Goal: Task Accomplishment & Management: Manage account settings

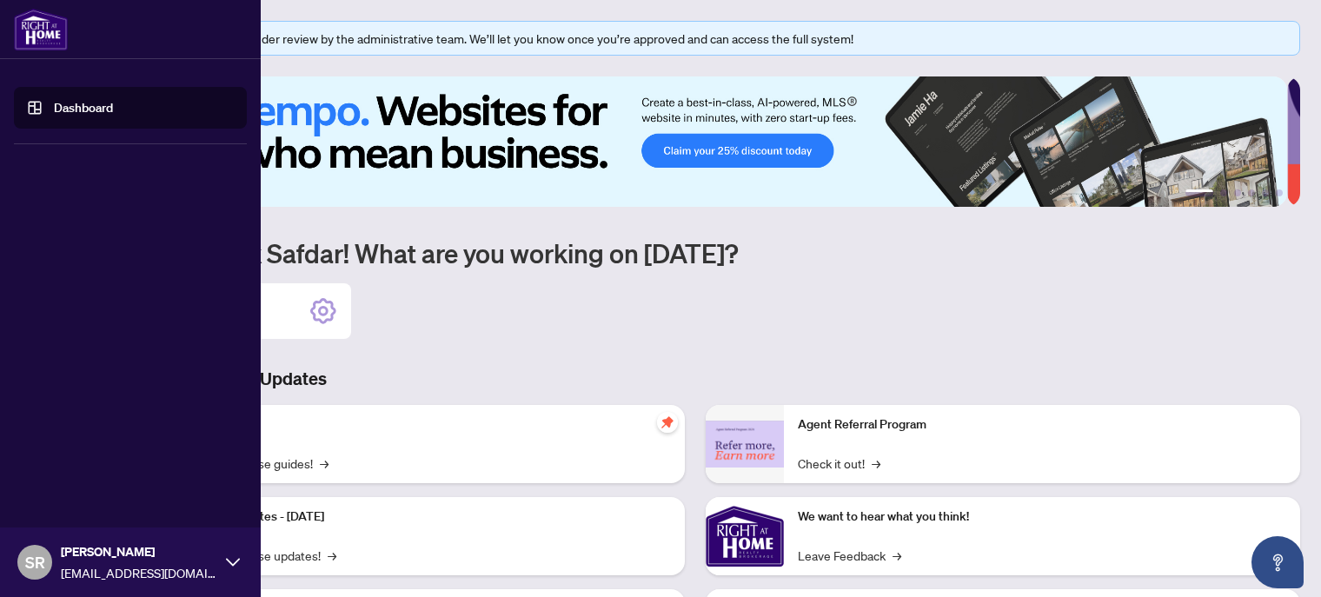
click at [30, 558] on span "SR" at bounding box center [35, 562] width 20 height 24
click at [73, 501] on span "Profile Settings" at bounding box center [91, 495] width 83 height 28
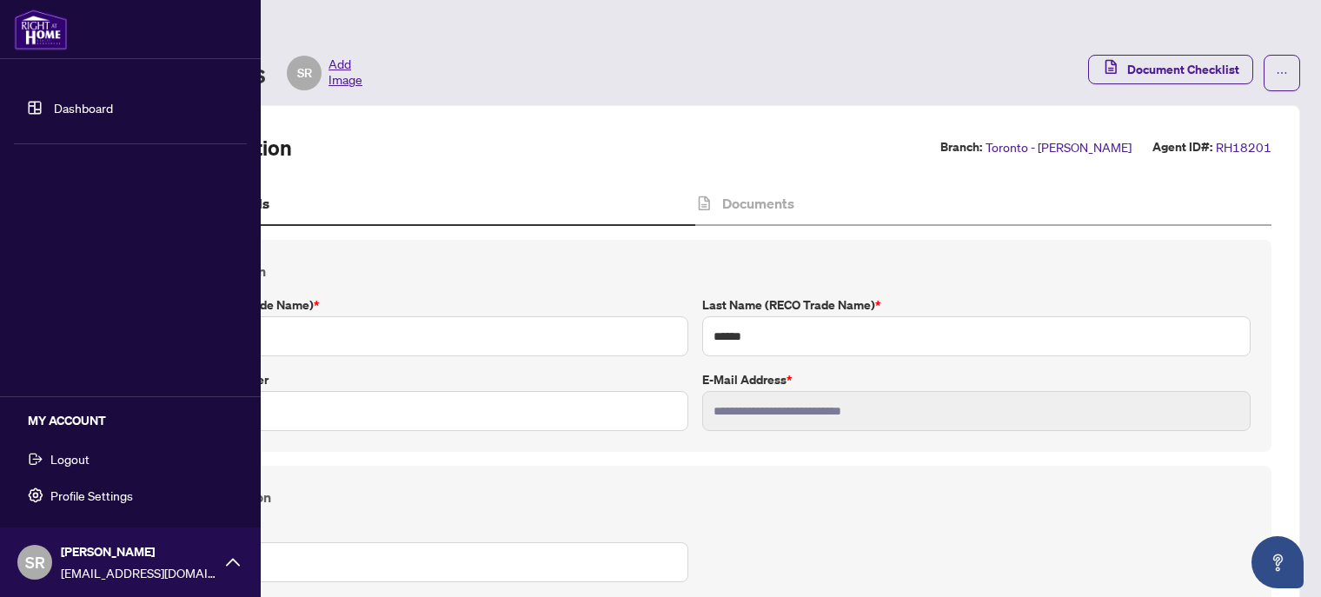
type input "****"
type input "**********"
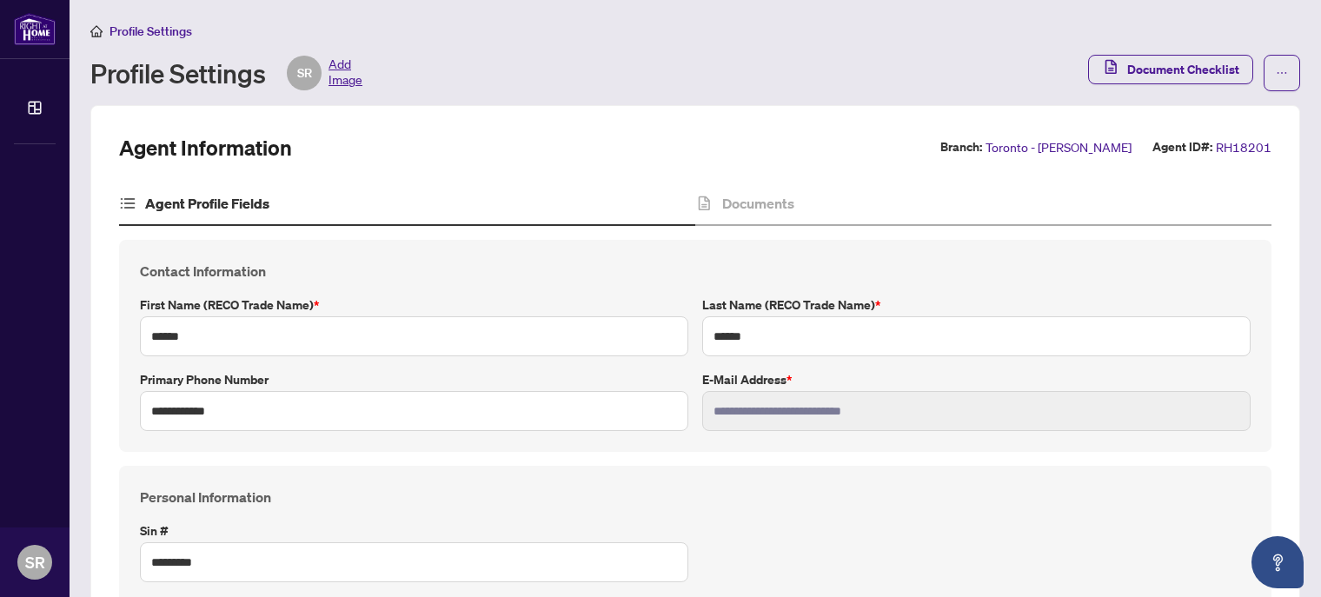
click at [344, 80] on span "Add Image" at bounding box center [345, 73] width 34 height 35
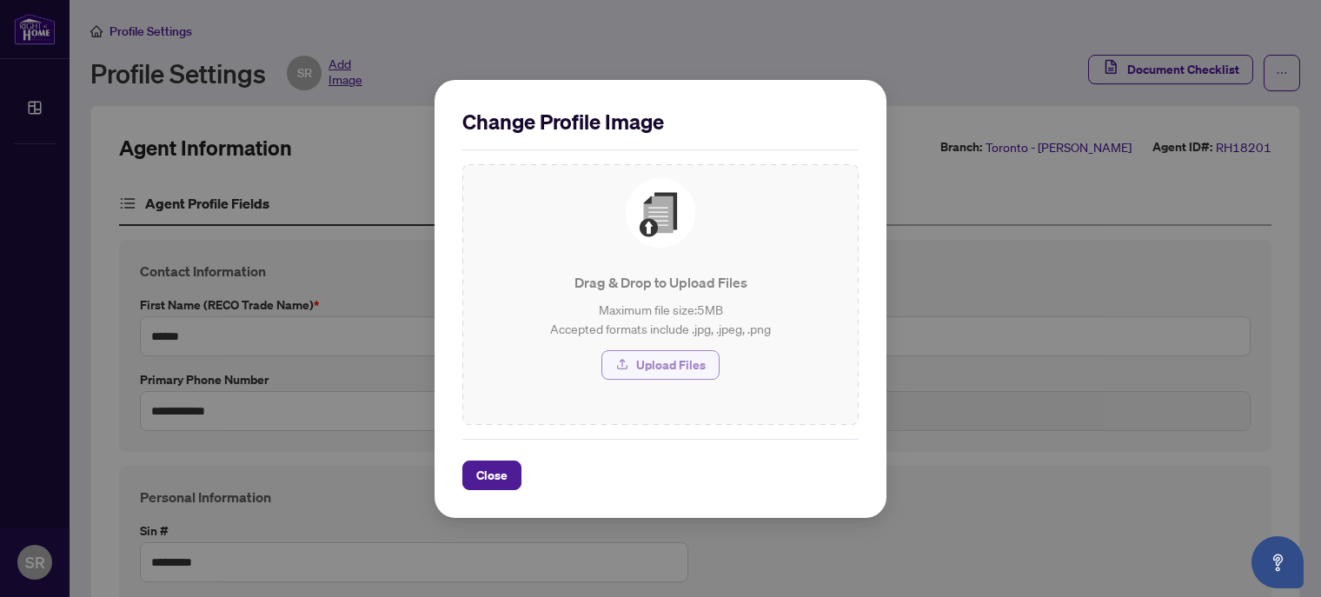
click at [668, 367] on span "Upload Files" at bounding box center [671, 365] width 70 height 28
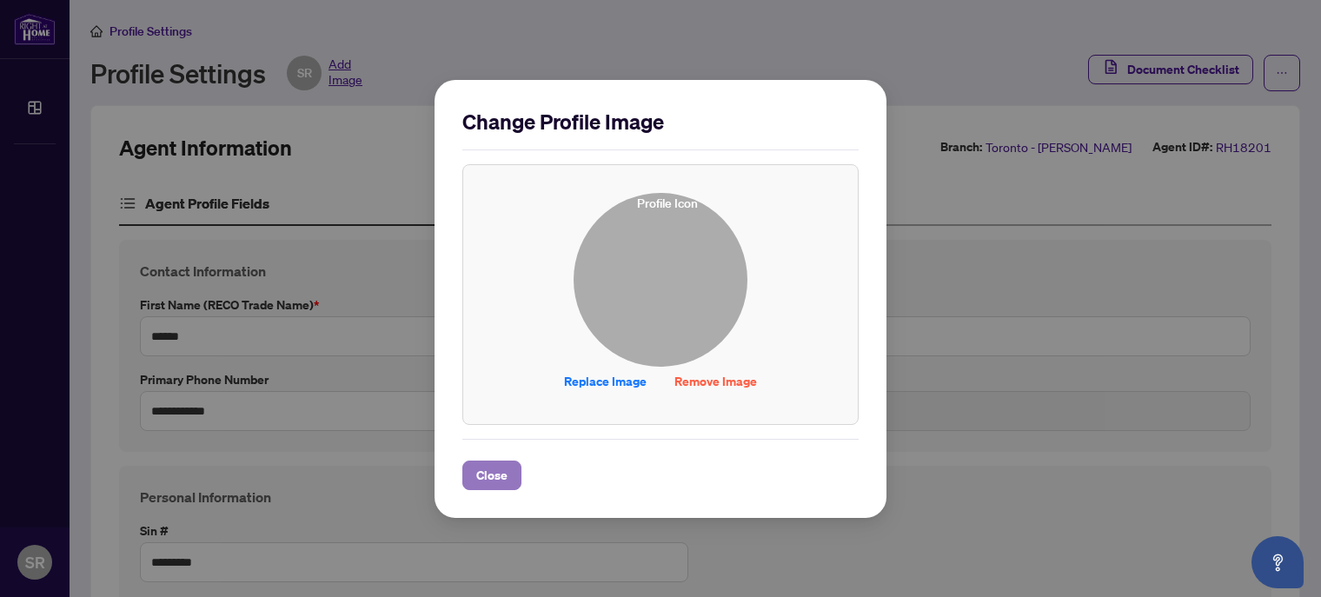
click at [487, 479] on span "Close" at bounding box center [491, 475] width 31 height 28
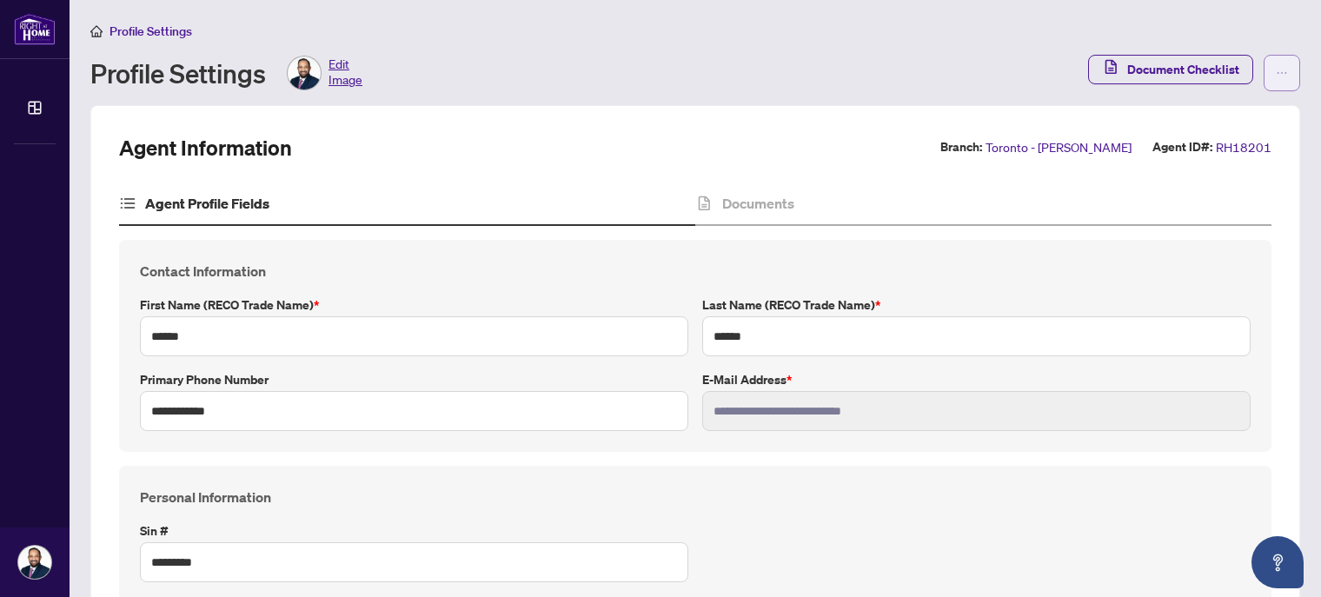
click at [1276, 76] on icon "ellipsis" at bounding box center [1282, 73] width 12 height 12
click at [822, 68] on div "Profile Settings Edit Image" at bounding box center [583, 73] width 987 height 35
click at [125, 208] on icon at bounding box center [127, 203] width 17 height 17
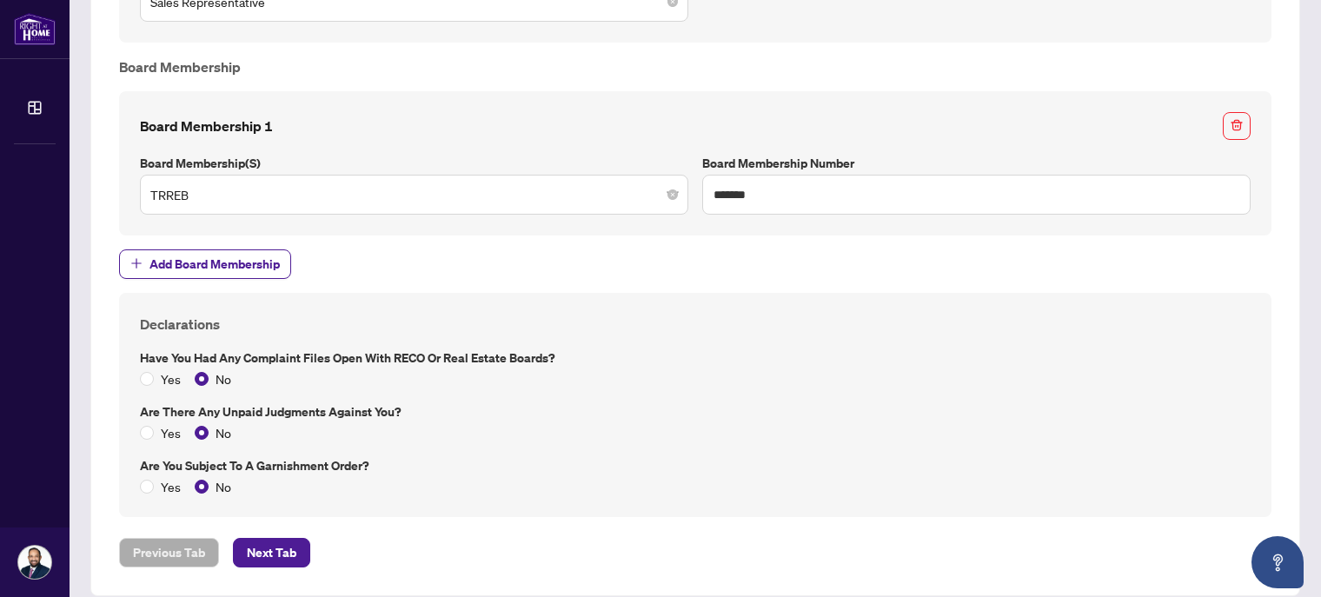
scroll to position [1437, 0]
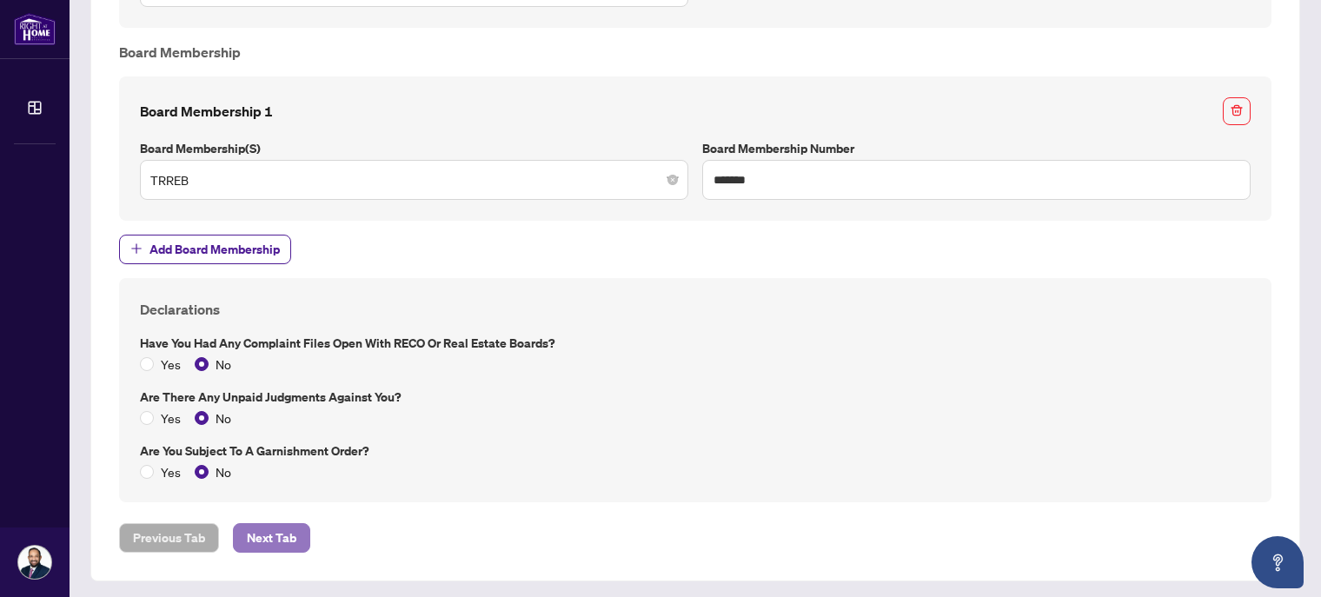
click at [283, 541] on span "Next Tab" at bounding box center [272, 538] width 50 height 28
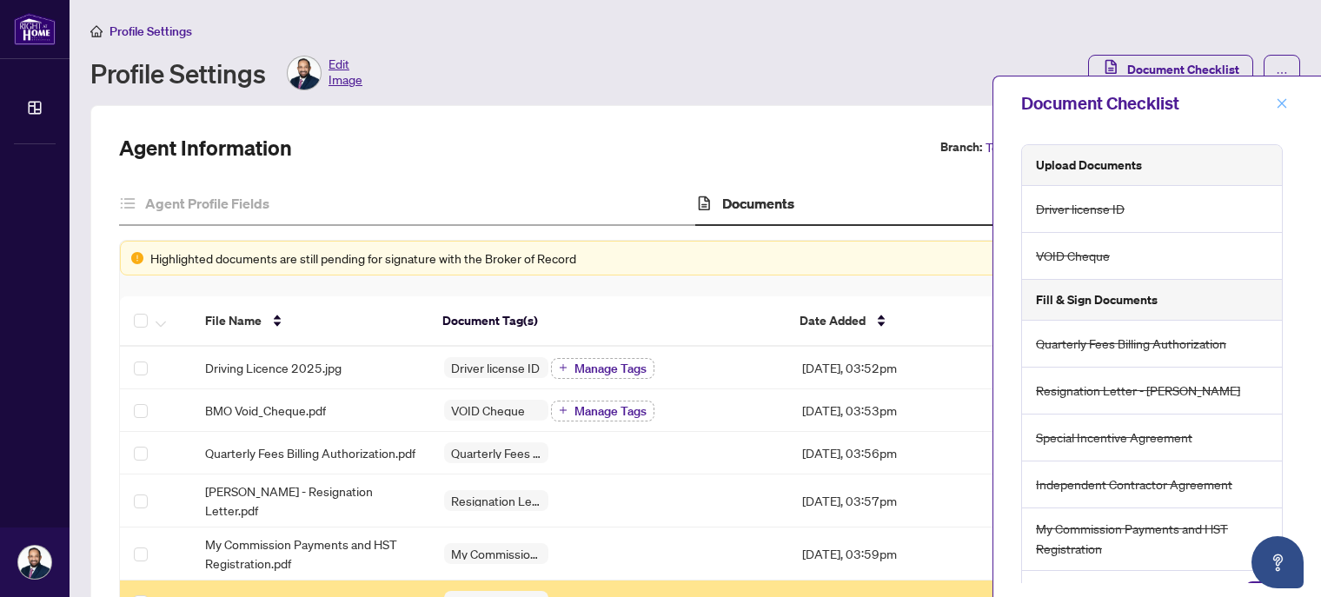
click at [1279, 108] on icon "close" at bounding box center [1282, 103] width 12 height 12
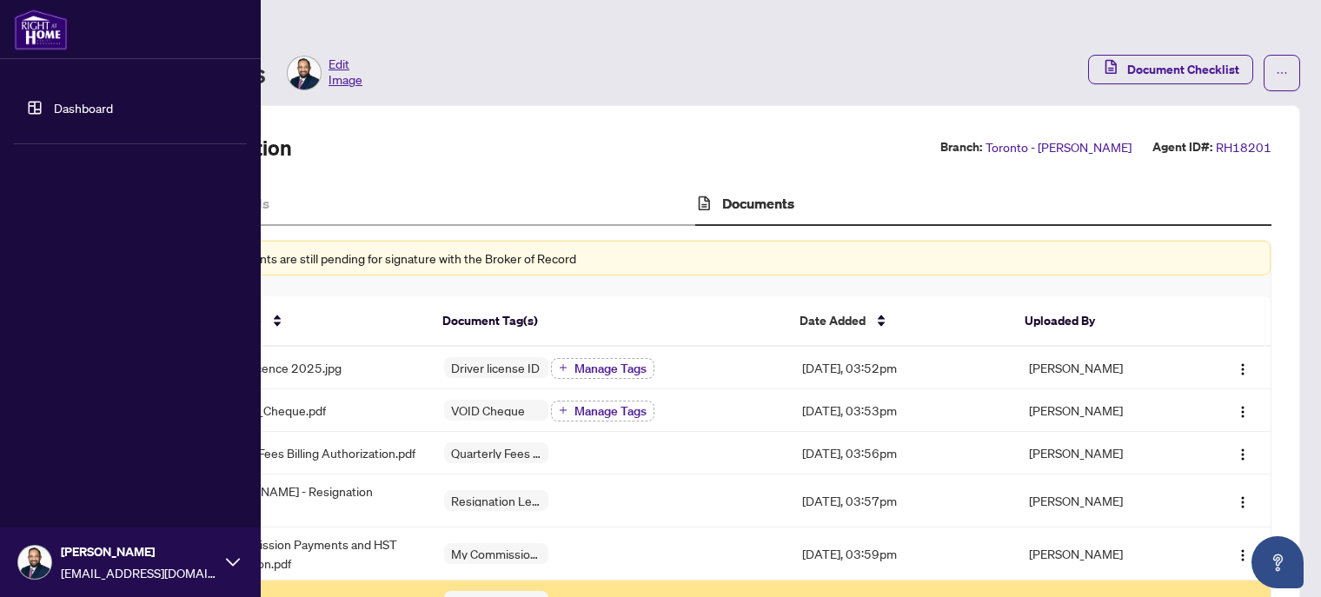
click at [38, 567] on img at bounding box center [34, 562] width 33 height 33
click at [62, 462] on span "Logout" at bounding box center [69, 459] width 39 height 28
